Goal: Task Accomplishment & Management: Complete application form

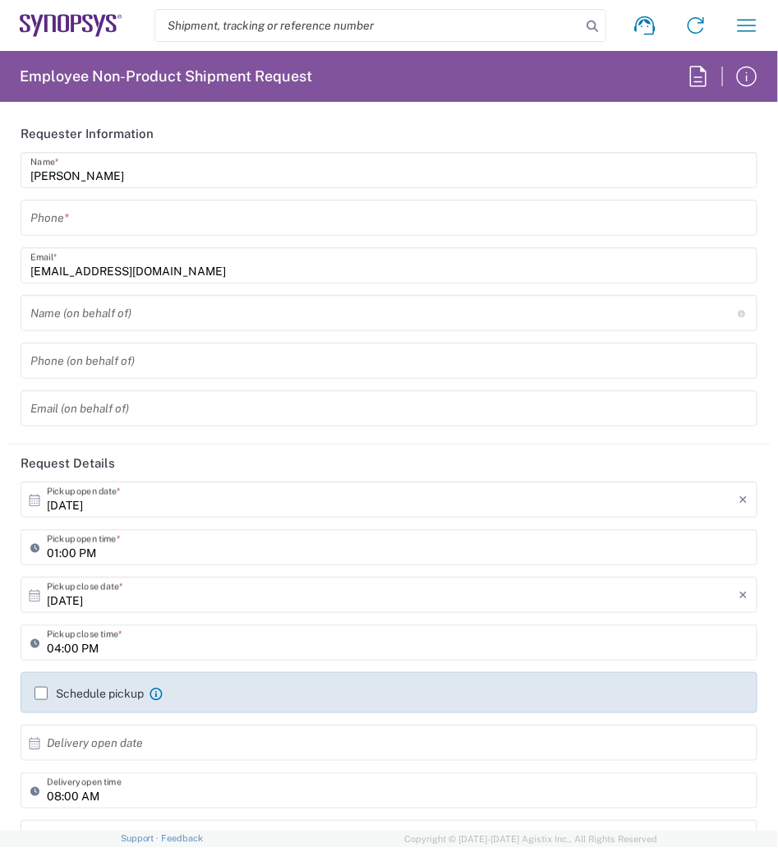
type input "Delivered at Place"
type input "[GEOGRAPHIC_DATA]"
type input "Department"
type input "[US_STATE]"
type input "[GEOGRAPHIC_DATA]"
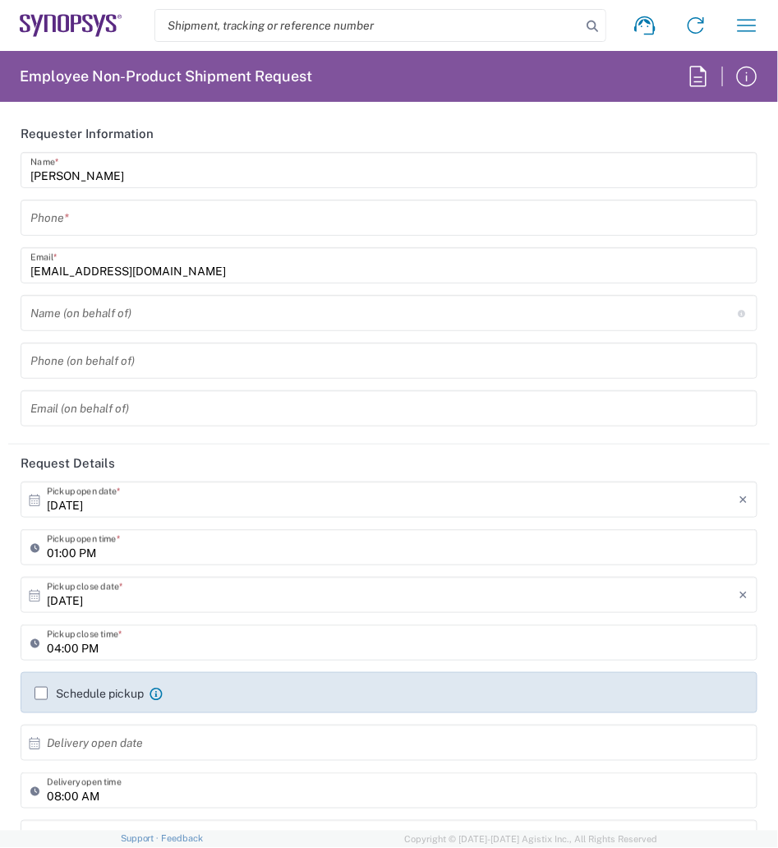
type input "Headquarters USSV"
click at [289, 35] on input "search" at bounding box center [368, 25] width 426 height 31
paste input "56874863"
type input "56874863"
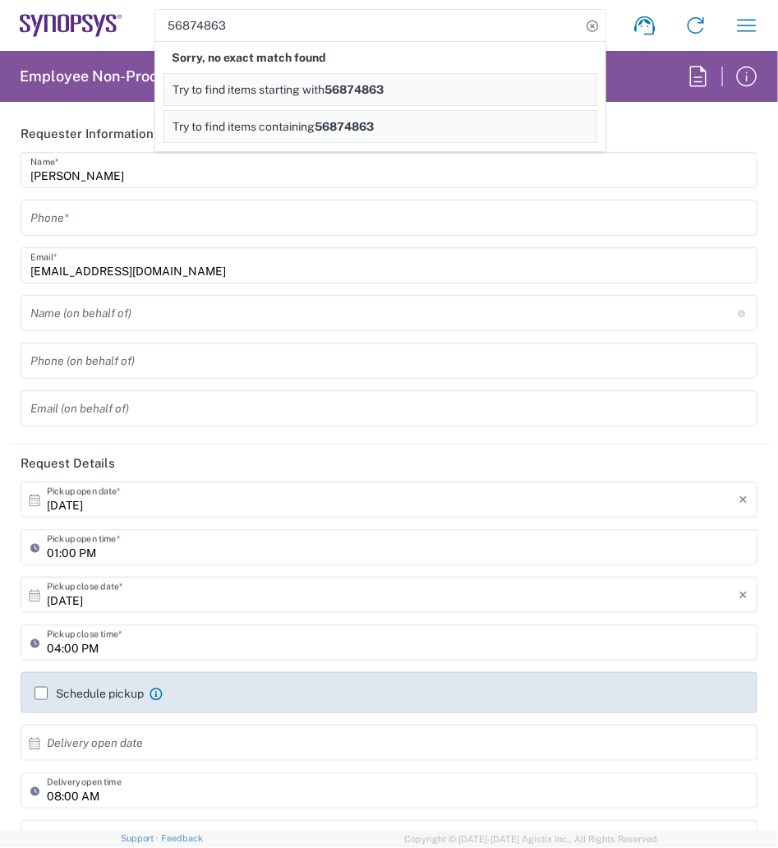
click at [357, 89] on span "56874863" at bounding box center [354, 89] width 59 height 13
click at [306, 30] on input "56874863" at bounding box center [368, 25] width 426 height 31
click at [340, 120] on span "56874863" at bounding box center [344, 126] width 59 height 13
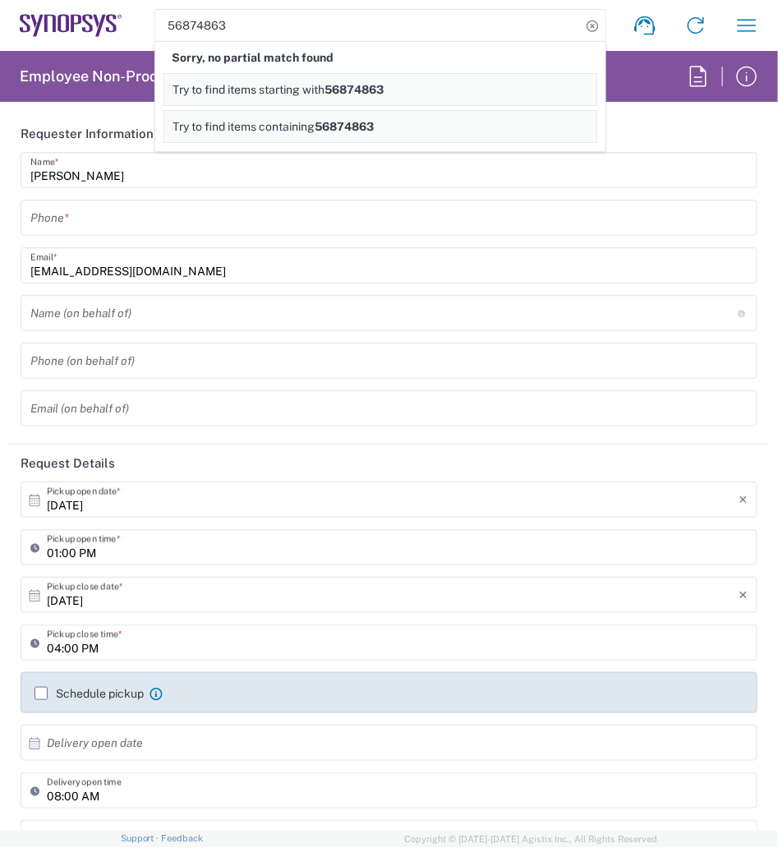
click at [340, 120] on span "56874863" at bounding box center [344, 126] width 59 height 13
